Goal: Answer question/provide support

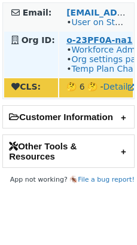
click at [82, 40] on strong "o-23PF0A-na1" at bounding box center [99, 40] width 66 height 10
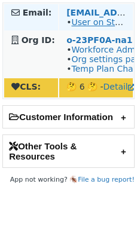
click at [111, 20] on link "User on Staging" at bounding box center [104, 22] width 67 height 10
click at [93, 23] on link "User on Staging" at bounding box center [104, 22] width 67 height 10
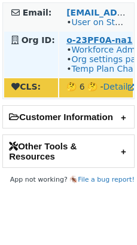
click at [93, 41] on strong "o-23PF0A-na1" at bounding box center [99, 40] width 66 height 10
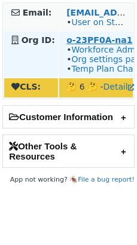
click at [78, 42] on strong "o-23PF0A-na1" at bounding box center [99, 40] width 66 height 10
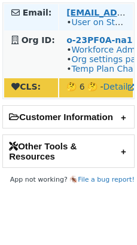
click at [86, 25] on link "User on Staging" at bounding box center [104, 22] width 67 height 10
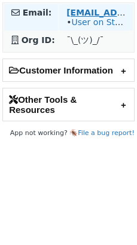
click at [99, 26] on link "User on Staging" at bounding box center [104, 22] width 67 height 10
click at [101, 23] on link "User on Staging" at bounding box center [104, 22] width 67 height 10
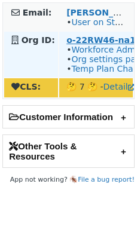
click at [92, 39] on strong "o-22RW46-na1" at bounding box center [100, 40] width 69 height 10
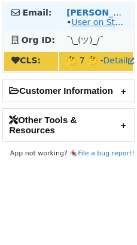
click at [76, 19] on link "User on Staging" at bounding box center [104, 22] width 67 height 10
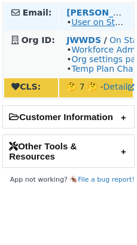
click at [83, 25] on link "User on Staging" at bounding box center [104, 22] width 67 height 10
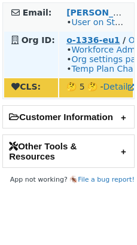
click at [75, 36] on strong "o-1336-eu1" at bounding box center [92, 40] width 53 height 10
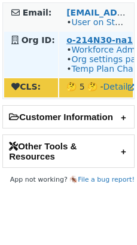
click at [74, 41] on strong "o-214N30-na1" at bounding box center [99, 40] width 66 height 10
click at [92, 44] on strong "o-214N30-na1" at bounding box center [99, 40] width 66 height 10
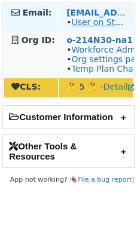
click at [101, 22] on link "User on Staging" at bounding box center [104, 22] width 67 height 10
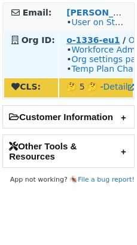
click at [101, 42] on strong "o-1336-eu1" at bounding box center [92, 40] width 53 height 10
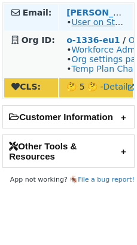
click at [101, 20] on link "User on Staging" at bounding box center [104, 22] width 67 height 10
click at [86, 29] on td "lydia.penkert@epilot.cloud • User on Staging" at bounding box center [96, 17] width 74 height 26
click at [87, 25] on link "User on Staging" at bounding box center [104, 22] width 67 height 10
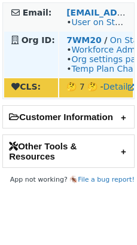
click at [71, 47] on span "• Workforce Admin • Org settings page • Temp Plan Changes" at bounding box center [109, 59] width 87 height 29
click at [72, 44] on strong "7WM20" at bounding box center [83, 40] width 35 height 10
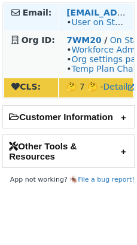
click at [95, 29] on td "asaada@happymoney.com • User on Staging" at bounding box center [96, 17] width 74 height 26
click at [95, 25] on link "User on Staging" at bounding box center [104, 22] width 67 height 10
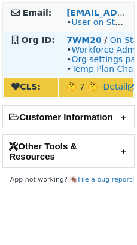
click at [70, 38] on strong "7WM20" at bounding box center [83, 40] width 35 height 10
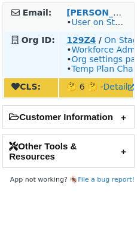
click at [81, 38] on strong "129Z4" at bounding box center [80, 40] width 29 height 10
